Goal: Transaction & Acquisition: Purchase product/service

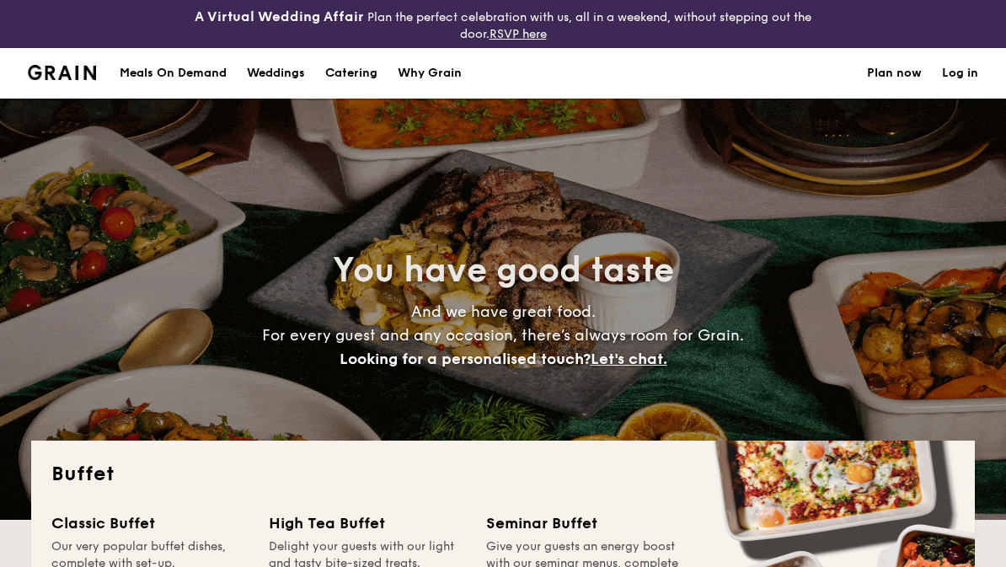
select select
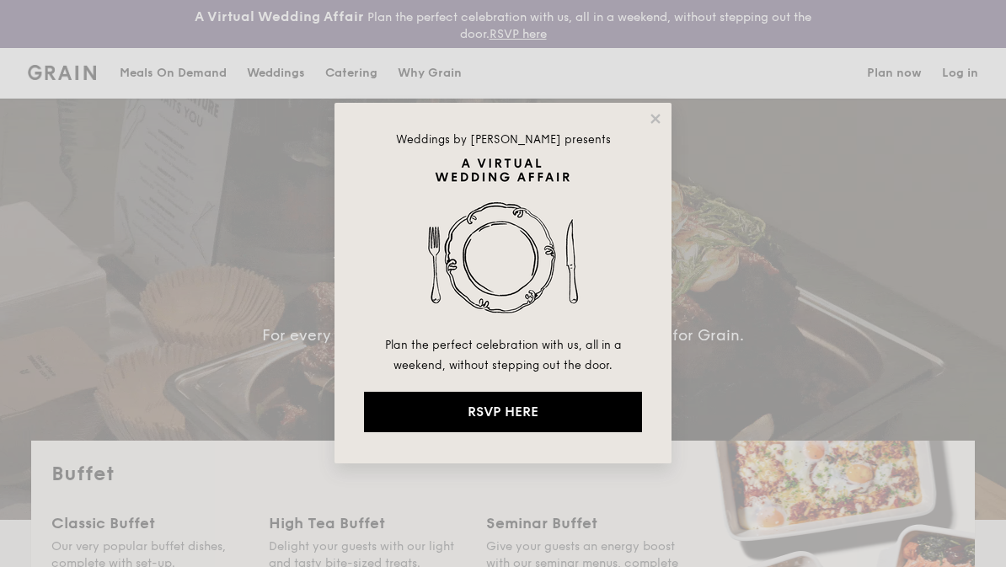
click at [667, 115] on div "Weddings by [PERSON_NAME] presents Plan the perfect celebration with us, all in…" at bounding box center [502, 283] width 337 height 360
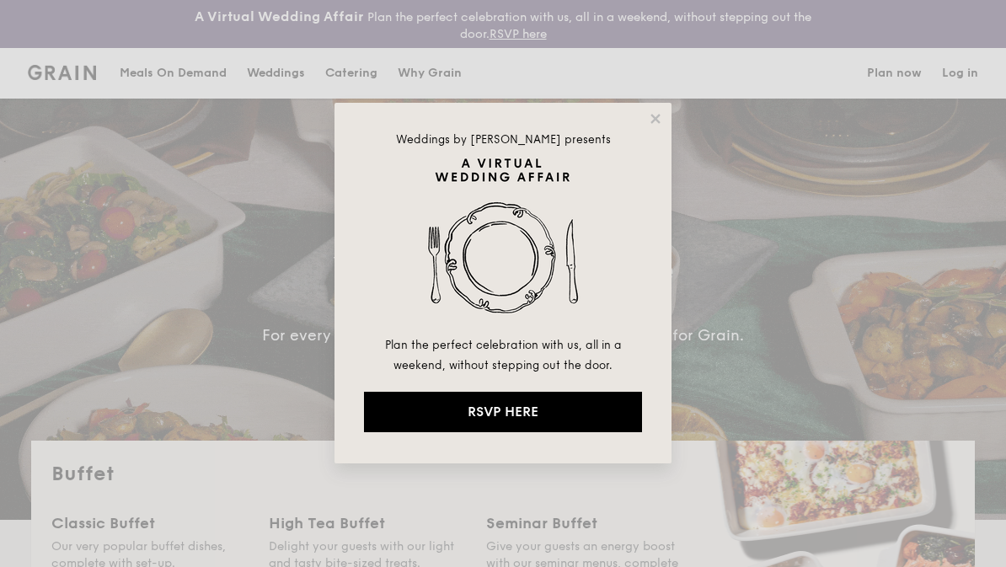
click at [657, 119] on icon at bounding box center [655, 118] width 15 height 15
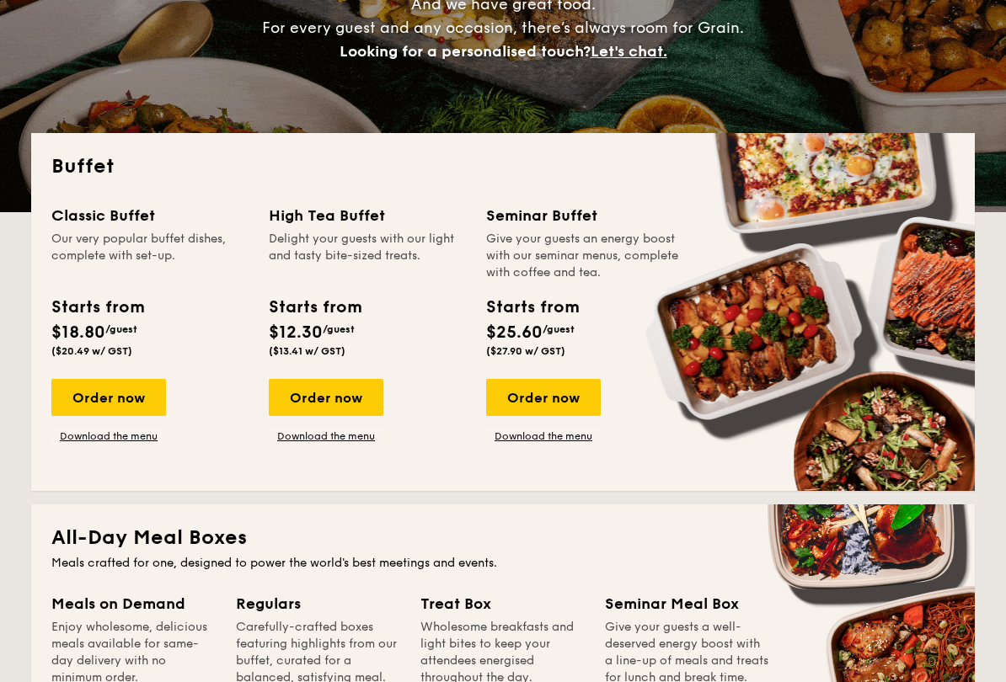
scroll to position [311, 0]
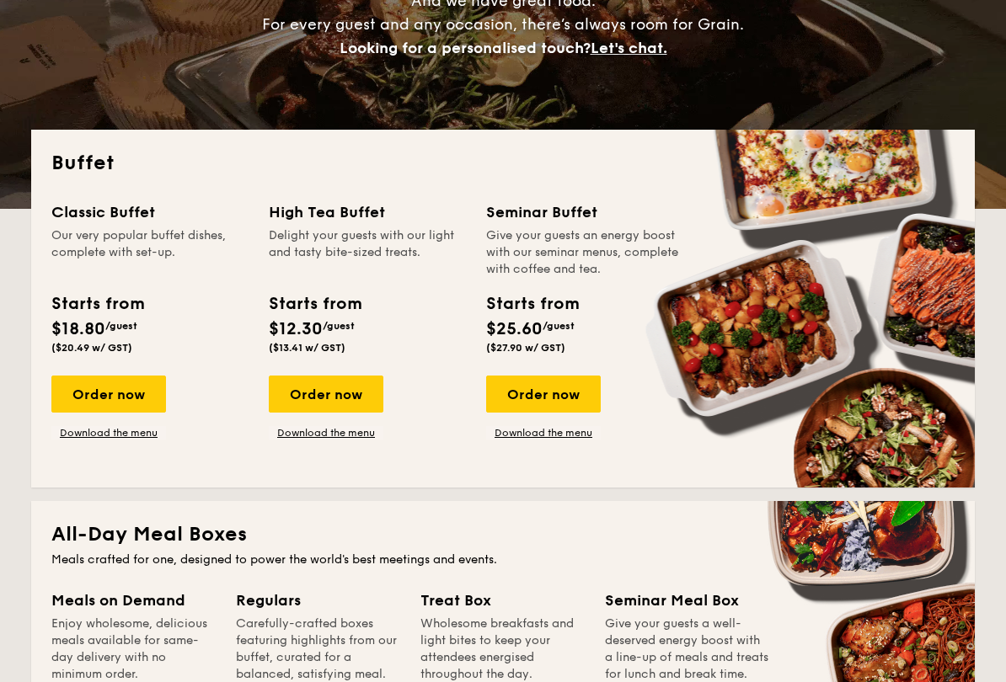
click at [126, 399] on div "Order now" at bounding box center [108, 394] width 115 height 37
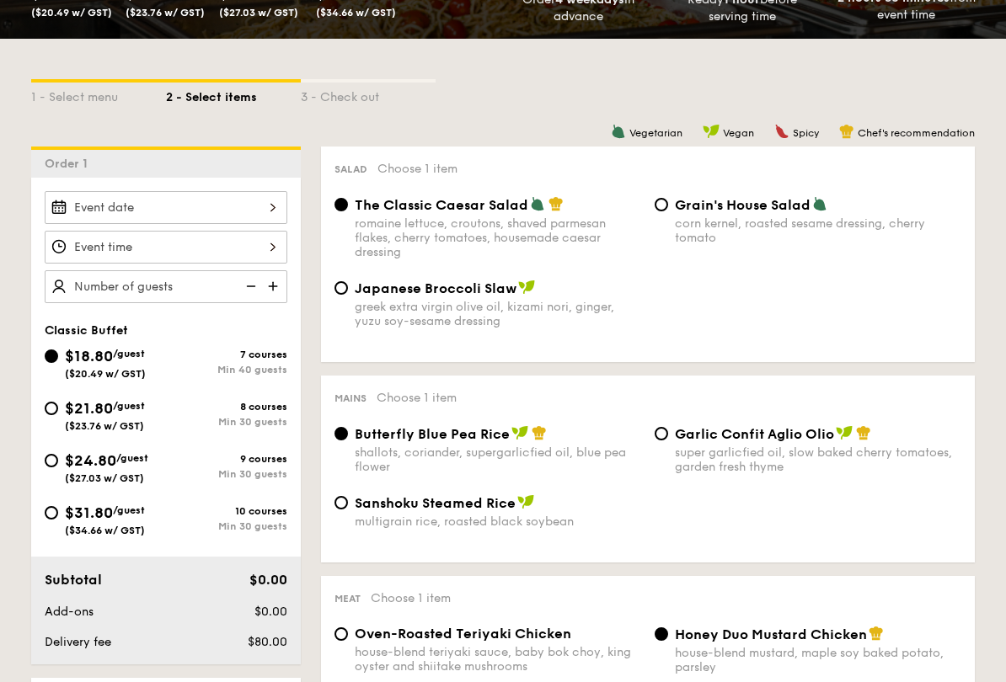
scroll to position [376, 0]
click at [254, 209] on div at bounding box center [166, 207] width 243 height 33
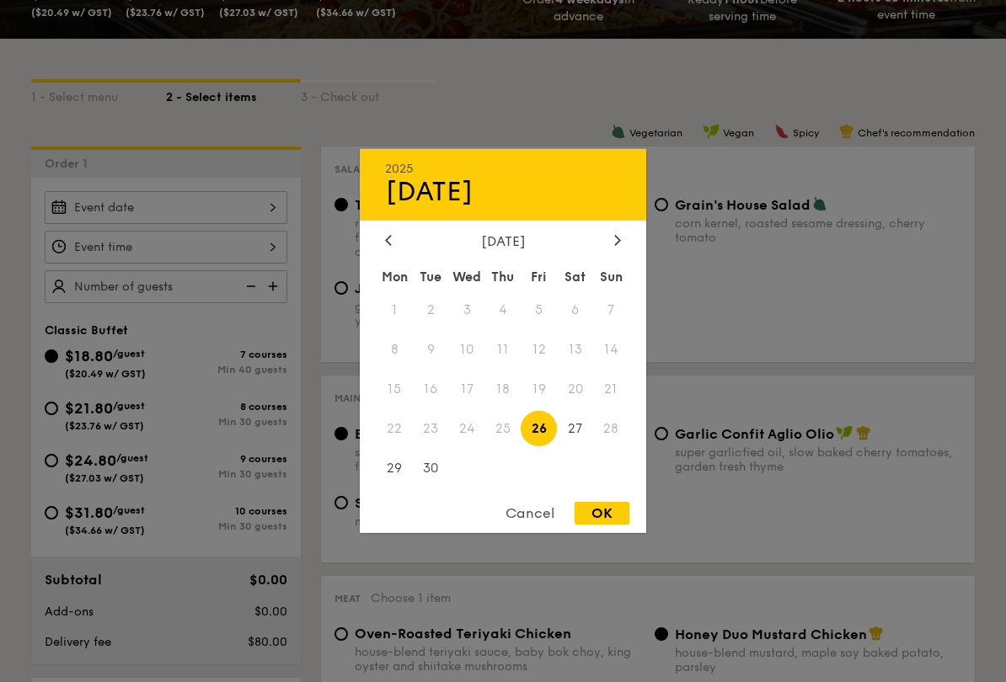
click at [618, 238] on icon at bounding box center [617, 239] width 7 height 11
click at [620, 234] on icon at bounding box center [617, 239] width 7 height 11
click at [369, 238] on div "[DATE]" at bounding box center [503, 241] width 286 height 16
click at [392, 240] on div at bounding box center [388, 241] width 15 height 16
click at [381, 243] on div at bounding box center [388, 241] width 15 height 16
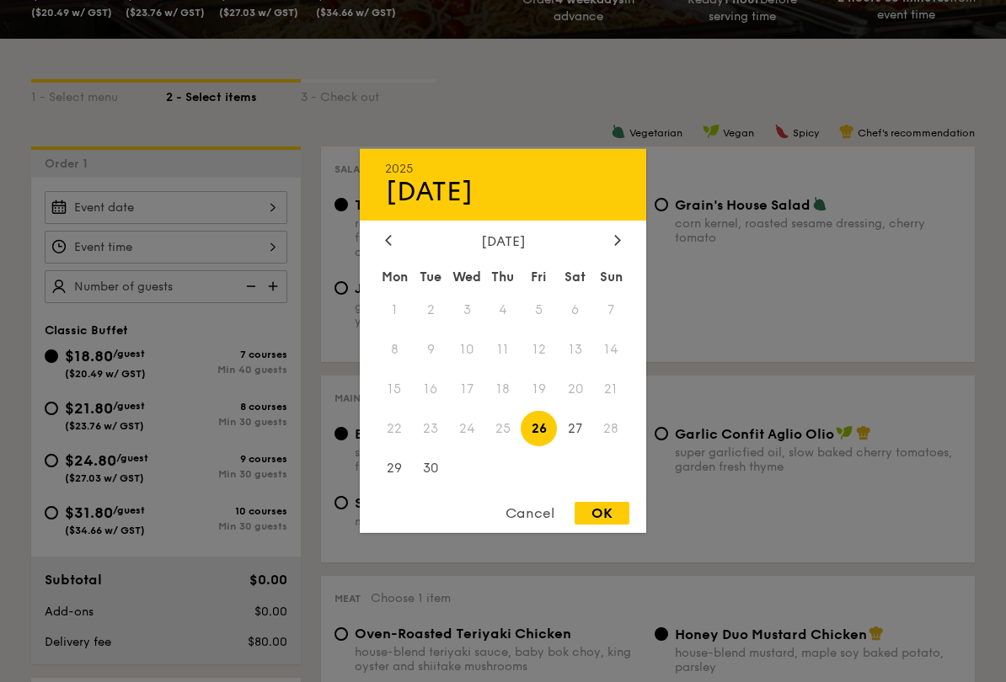
click at [607, 252] on div "[DATE] Mon Tue Wed Thu Fri Sat Sun 1 2 3 4 5 6 7 8 9 10 11 12 13 14 15 16 17 18…" at bounding box center [503, 361] width 286 height 256
click at [614, 220] on div "2025 Sep [DATE] Tue Wed Thu Fri Sat Sun 1 2 3 4 5 6 7 8 9 10 11 12 13 14 15 16 …" at bounding box center [503, 341] width 286 height 384
click at [629, 234] on div "[DATE]" at bounding box center [503, 241] width 286 height 16
click at [612, 243] on div at bounding box center [617, 241] width 15 height 16
click at [612, 246] on div at bounding box center [617, 241] width 15 height 16
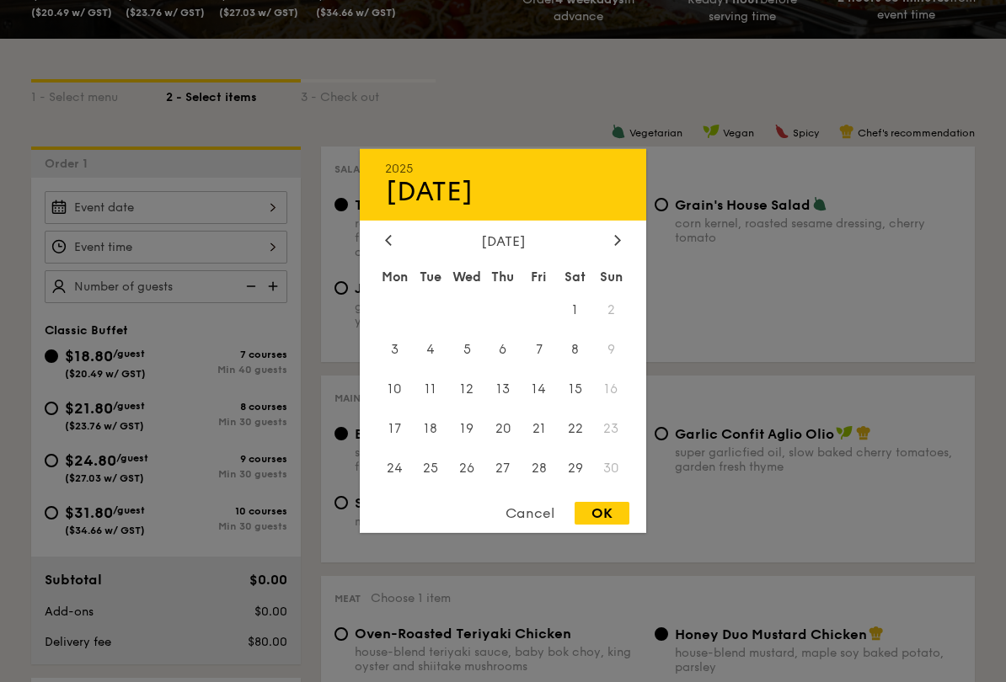
click at [531, 508] on div "Cancel" at bounding box center [530, 513] width 83 height 23
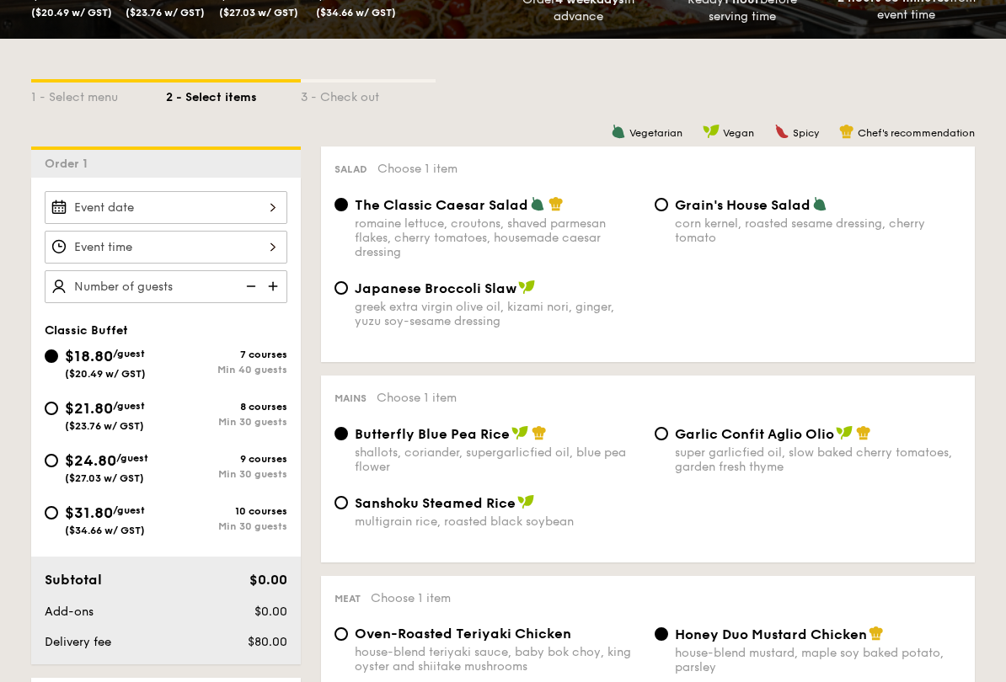
click at [51, 411] on input "$21.80 /guest ($23.76 w/ GST) 8 courses Min 30 guests" at bounding box center [51, 408] width 13 height 13
radio input "true"
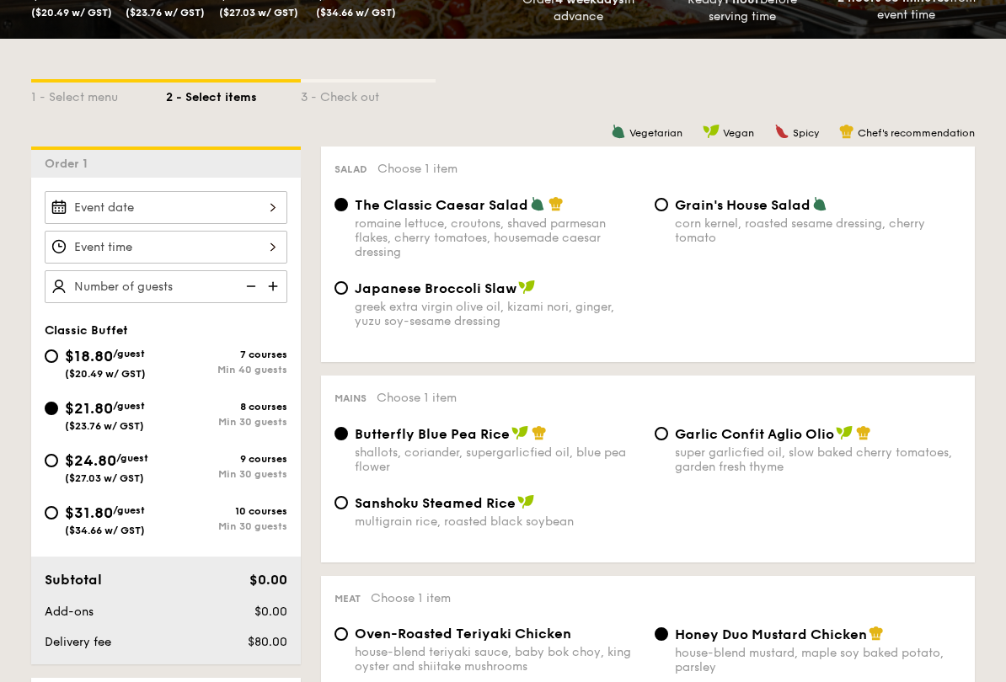
radio input "true"
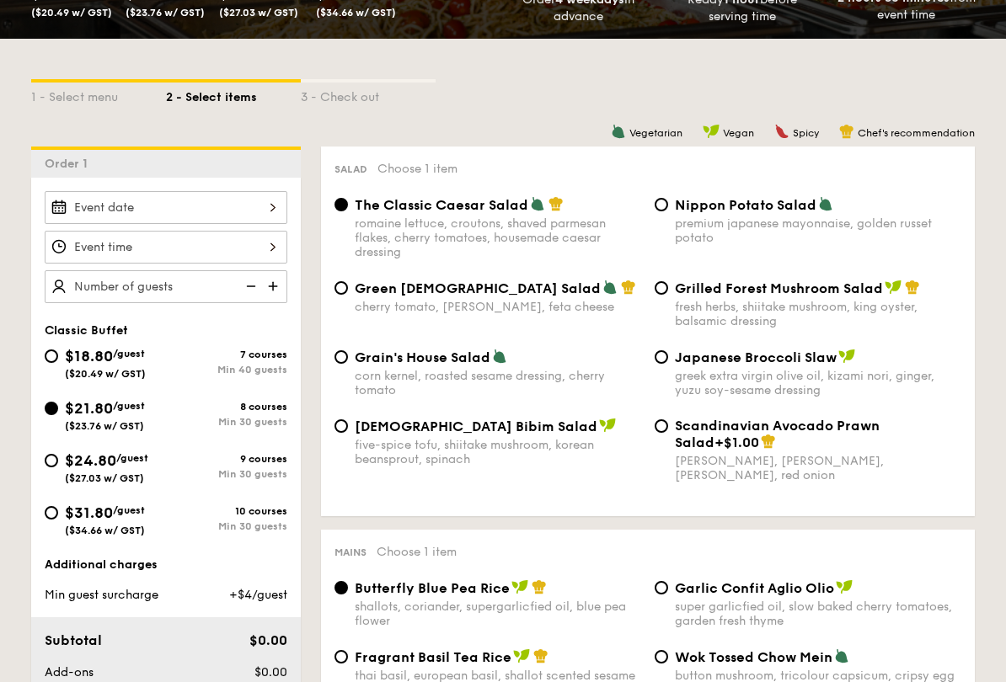
click at [246, 201] on div at bounding box center [166, 207] width 243 height 33
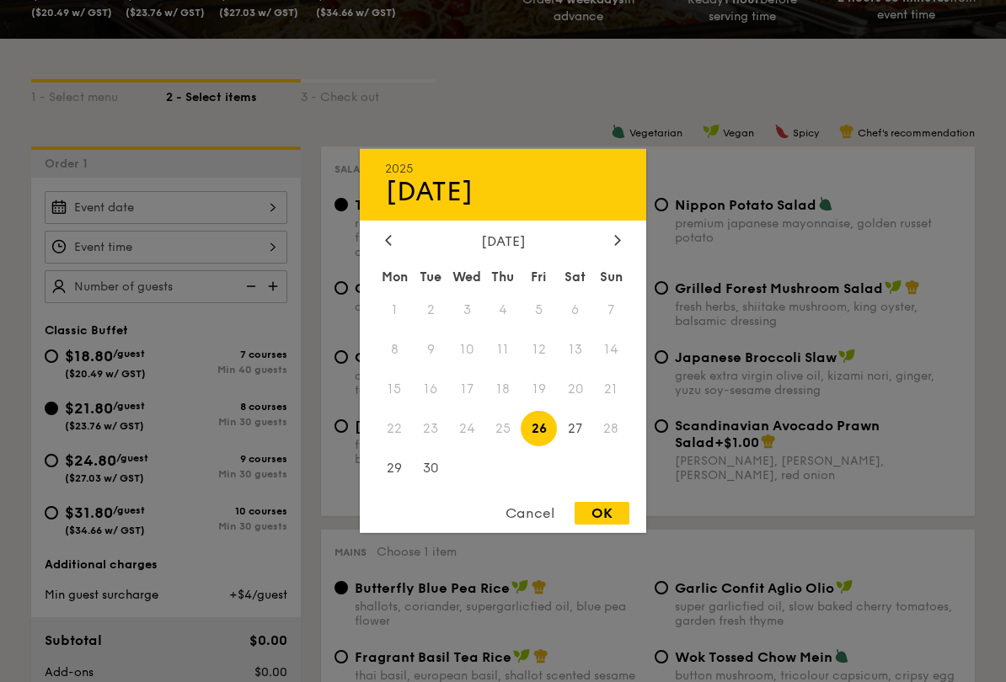
click at [626, 227] on div "2025 Sep [DATE] Tue Wed Thu Fri Sat Sun 1 2 3 4 5 6 7 8 9 10 11 12 13 14 15 16 …" at bounding box center [503, 341] width 286 height 384
click at [608, 227] on div "2025 Sep [DATE] Tue Wed Thu Fri Sat Sun 1 2 3 4 5 6 7 8 9 10 11 12 13 14 15 16 …" at bounding box center [503, 341] width 286 height 384
click at [617, 235] on icon at bounding box center [617, 240] width 5 height 10
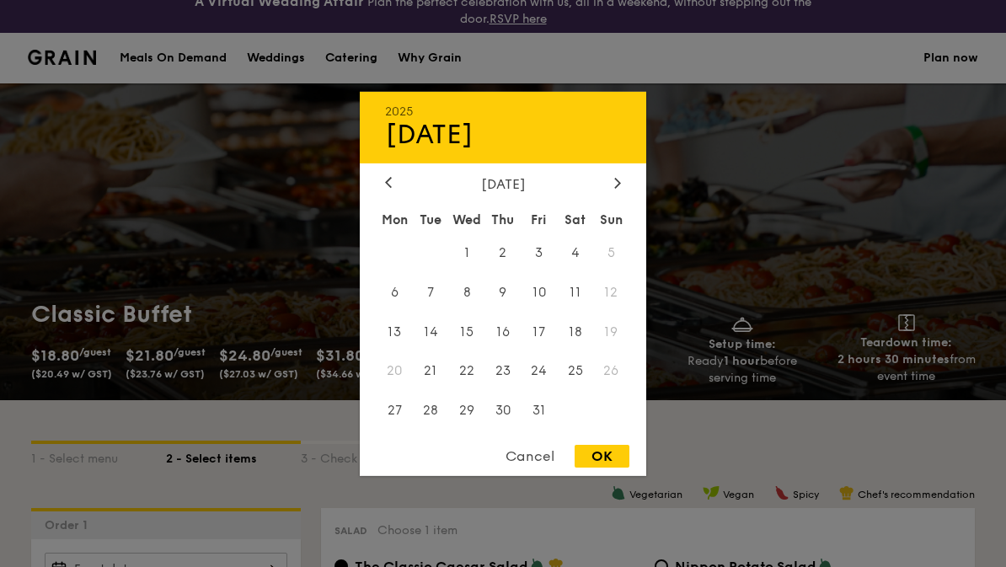
scroll to position [0, 0]
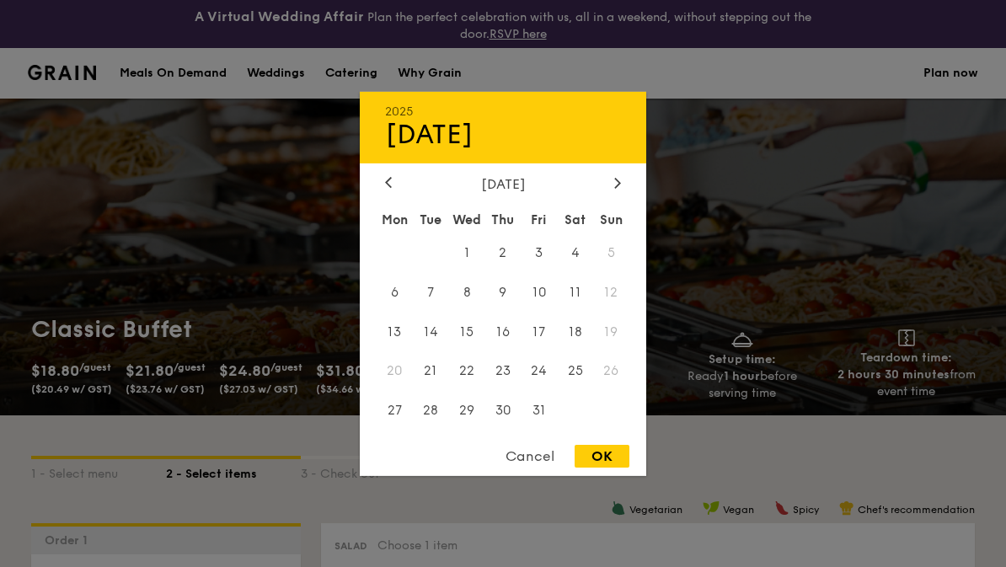
click at [529, 457] on div "Cancel" at bounding box center [530, 456] width 83 height 23
